Goal: Check status

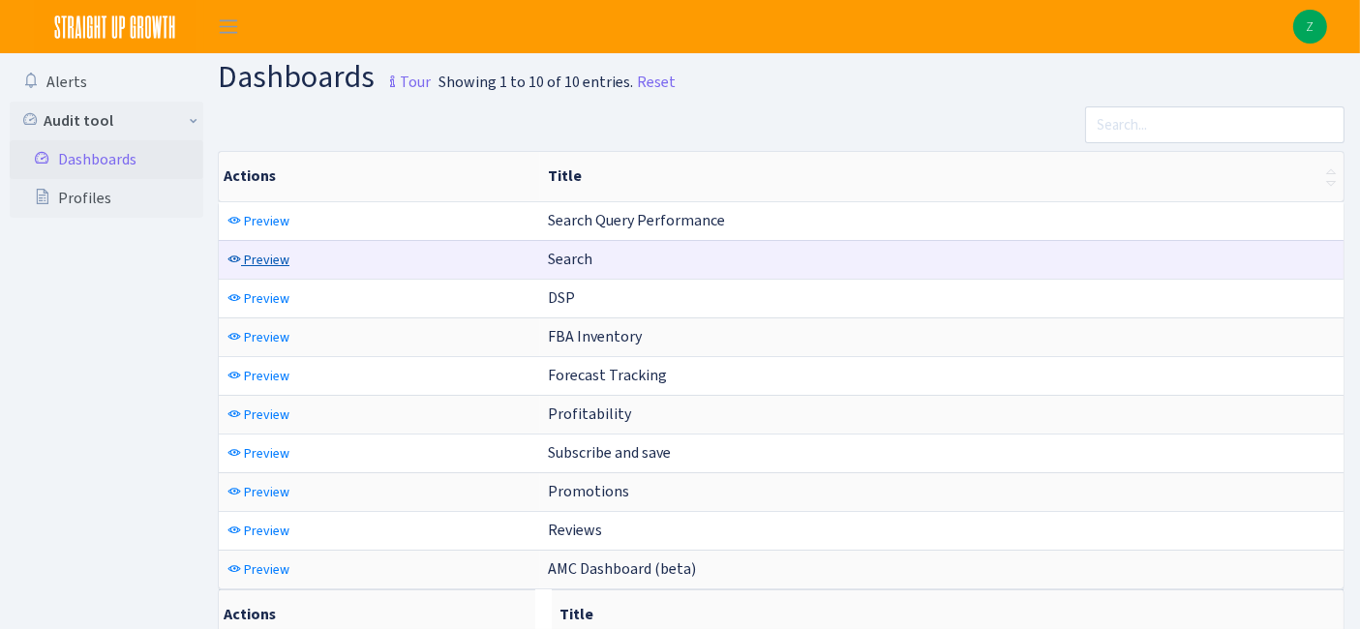
click at [249, 253] on span "Preview" at bounding box center [267, 260] width 46 height 18
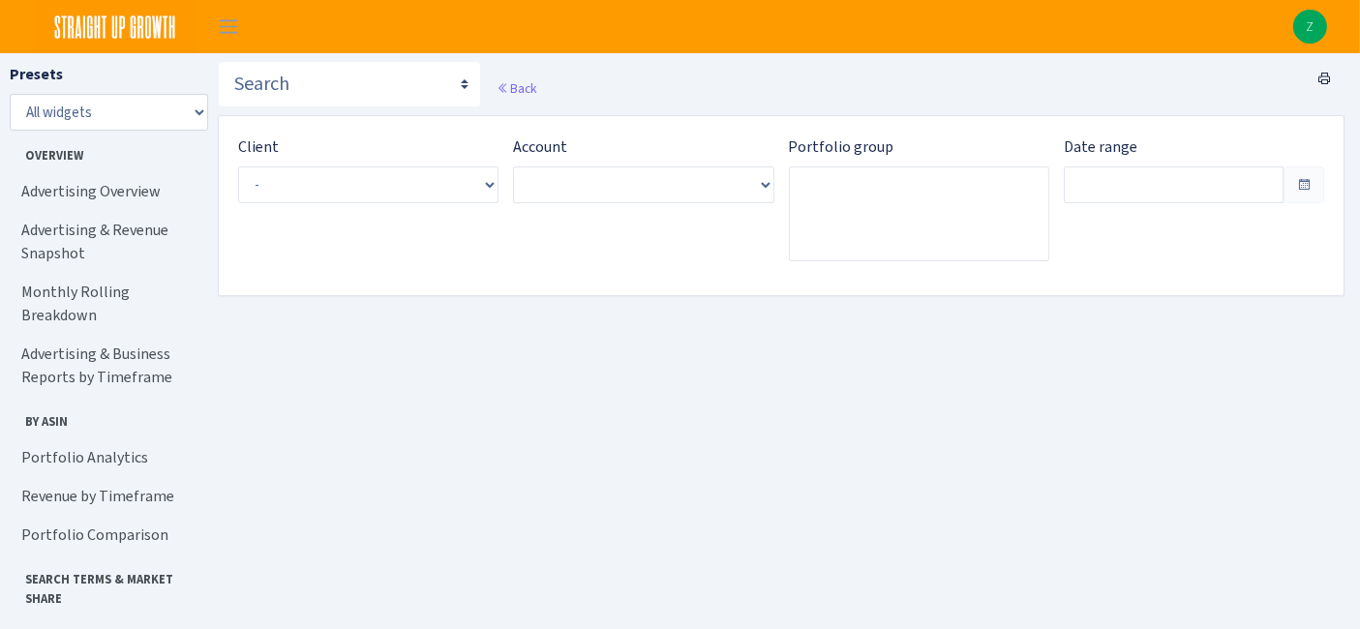
type input "Sep 6, 2025 - Oct 5, 2025"
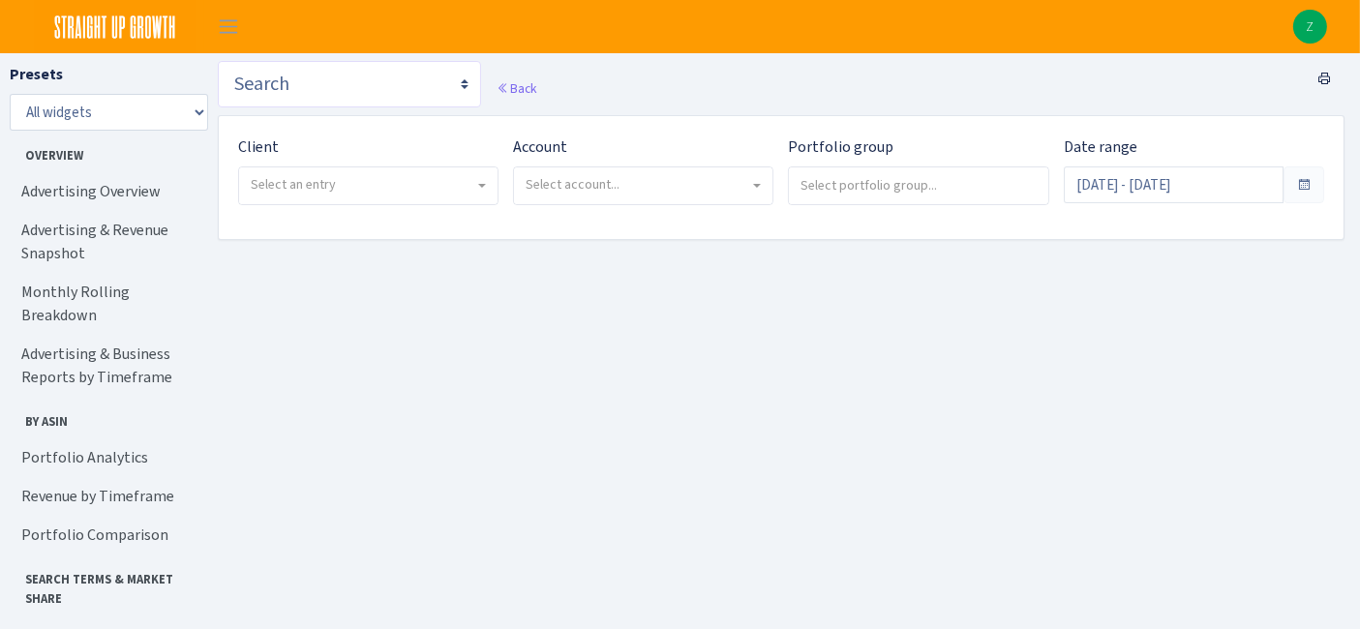
click at [341, 89] on select "Search Query Performance Search DSP FBA Inventory Forecast Tracking Profitabili…" at bounding box center [349, 84] width 263 height 46
select select "https://straightupgrowth.com/admin/dashboard/7/show"
click at [218, 61] on select "Search Query Performance Search DSP FBA Inventory Forecast Tracking Profitabili…" at bounding box center [349, 84] width 263 height 46
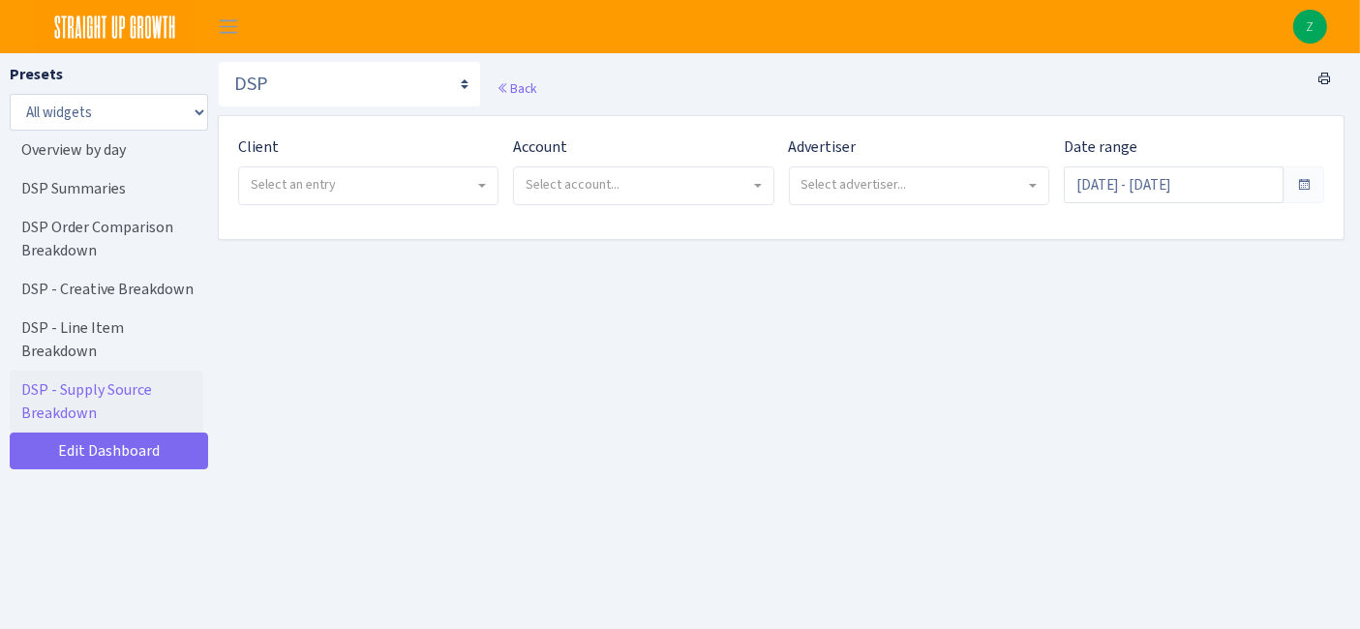
click at [376, 187] on span "Select an entry" at bounding box center [363, 184] width 224 height 19
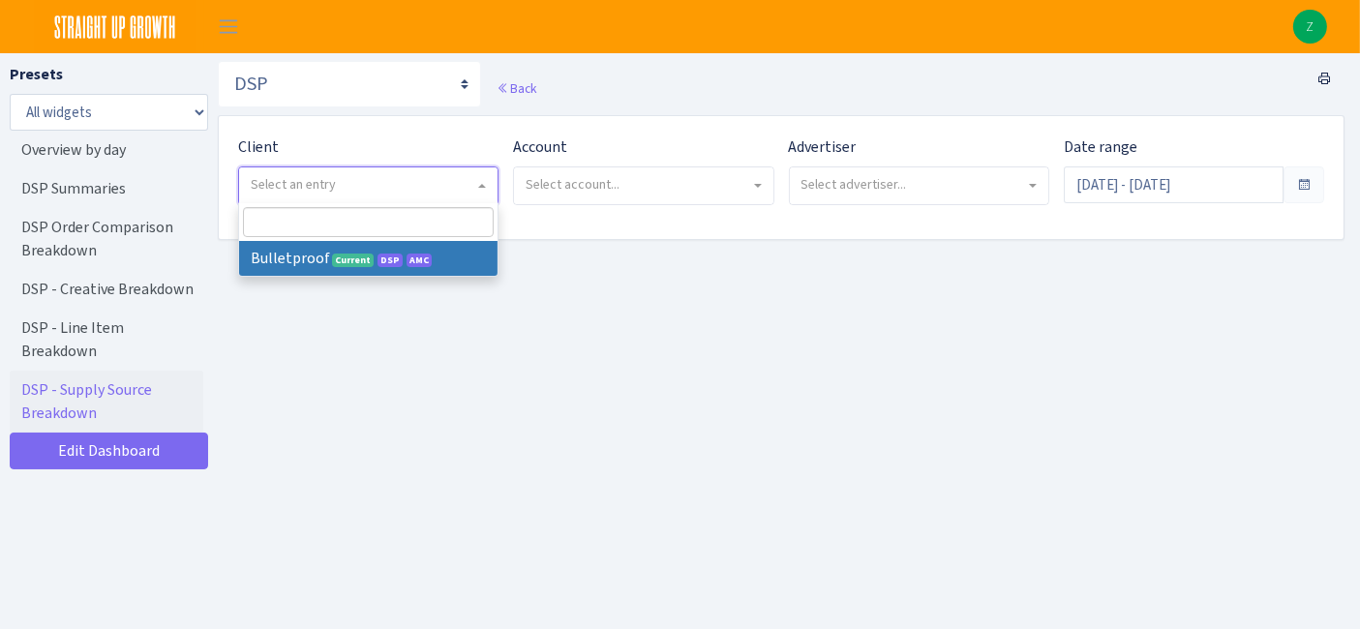
select select "409"
select select
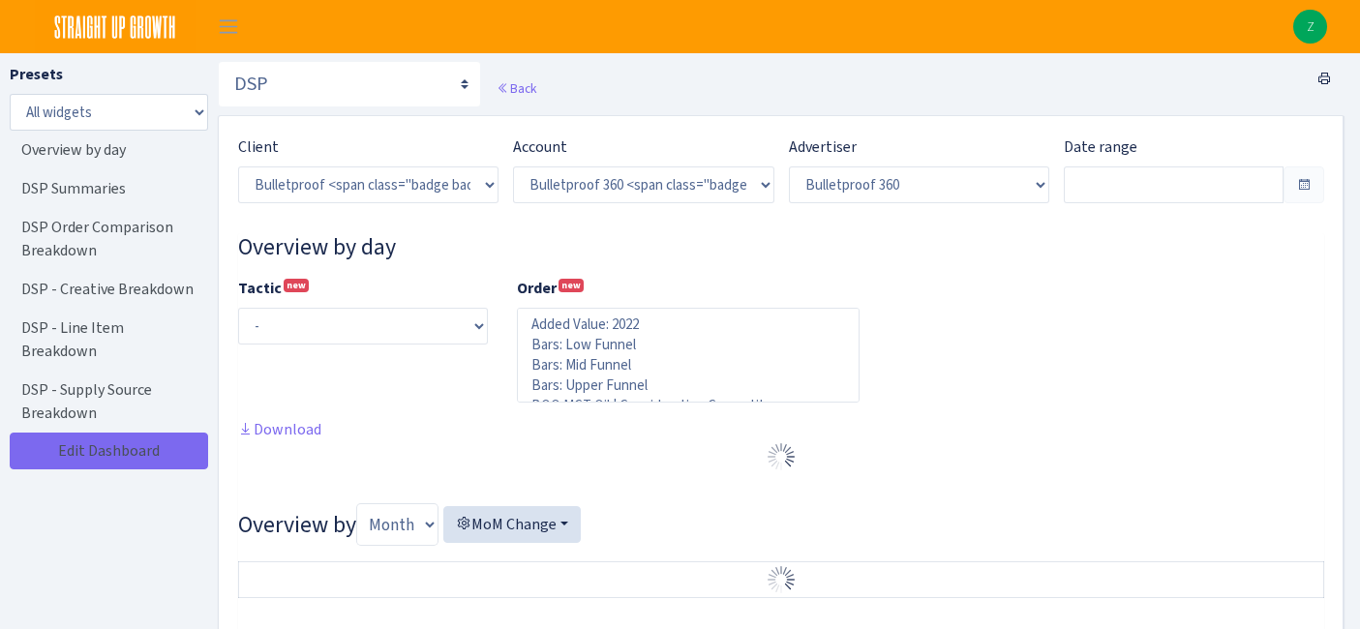
select select "3235730245795869"
select select "2888625790301"
select select
type input "[DATE] - [DATE]"
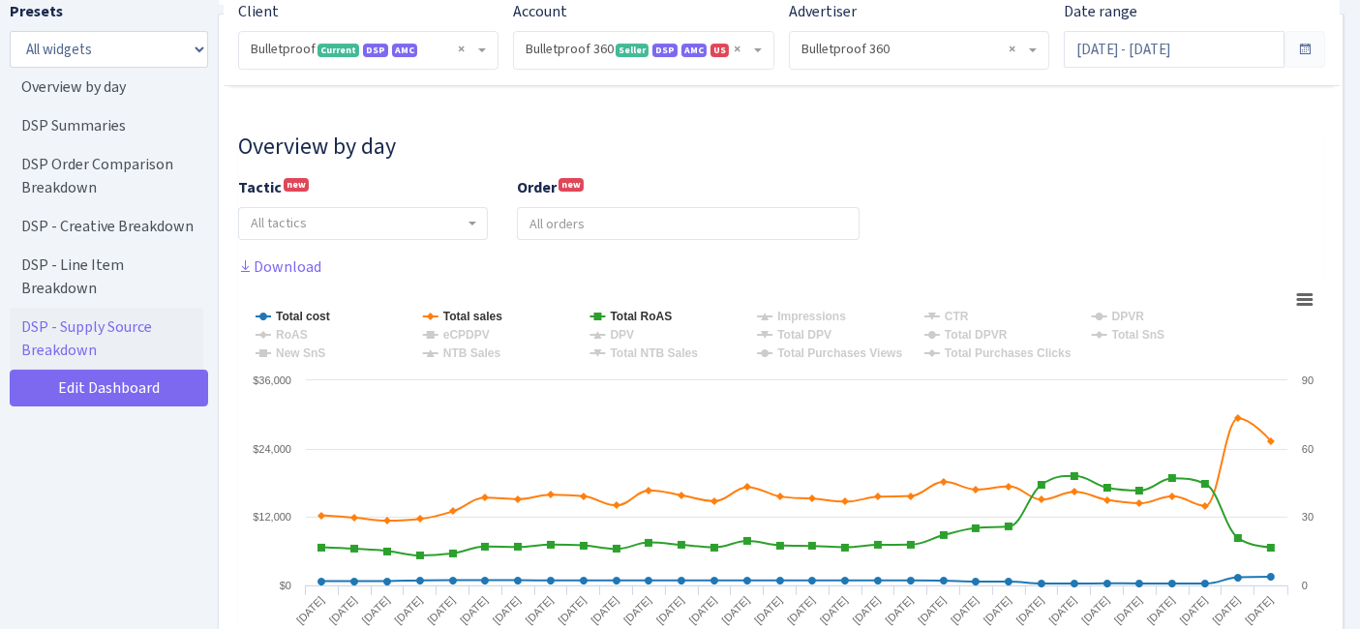
scroll to position [322, 0]
